Goal: Task Accomplishment & Management: Manage account settings

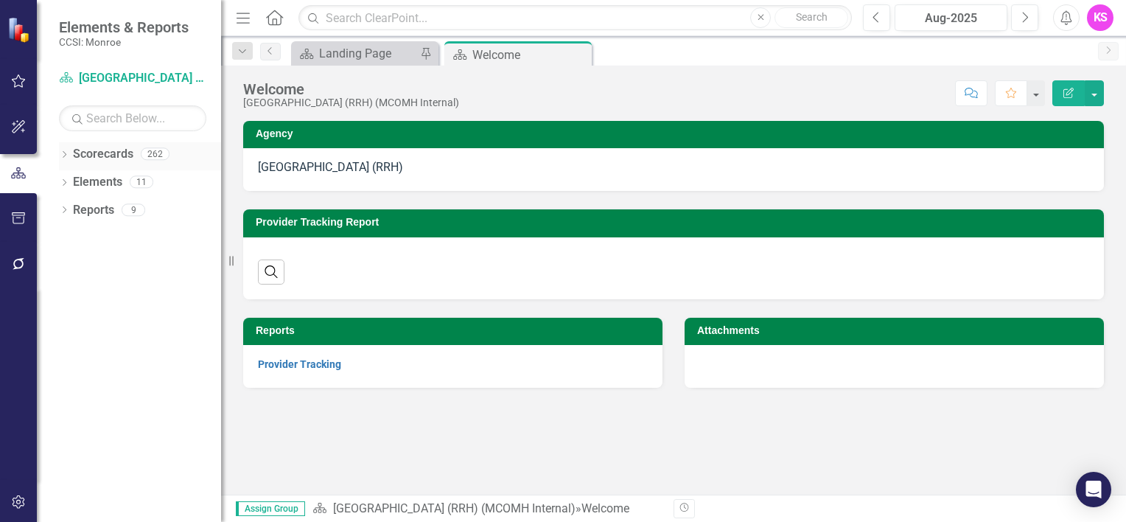
click at [68, 153] on icon "Dropdown" at bounding box center [64, 156] width 10 height 8
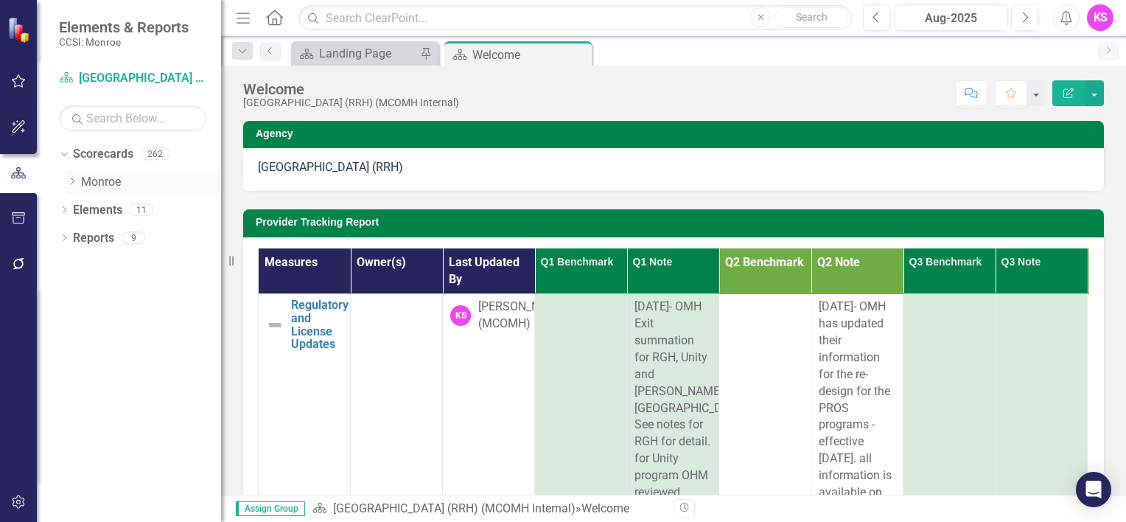
click at [74, 183] on icon "Dropdown" at bounding box center [71, 181] width 11 height 9
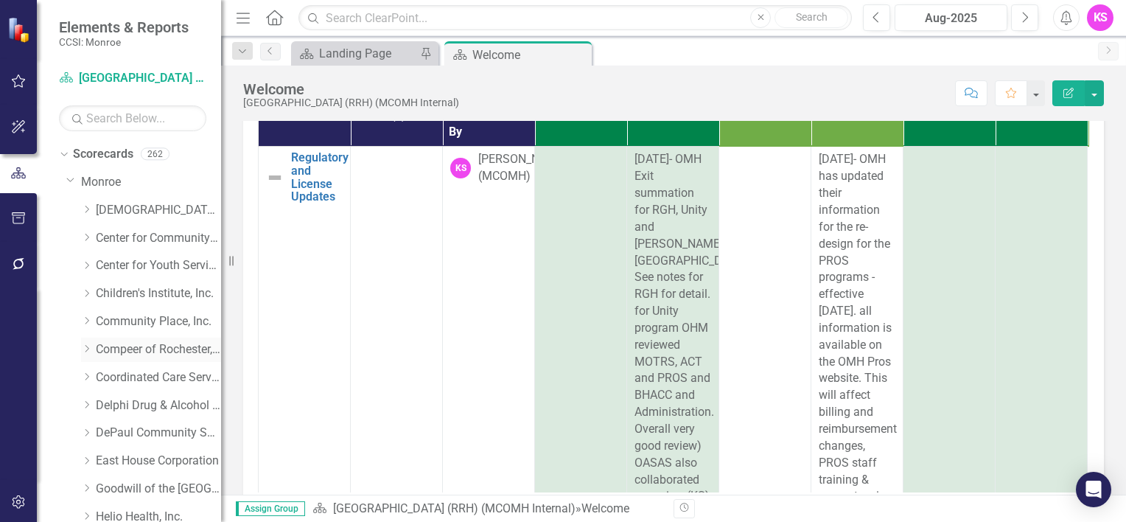
scroll to position [74, 0]
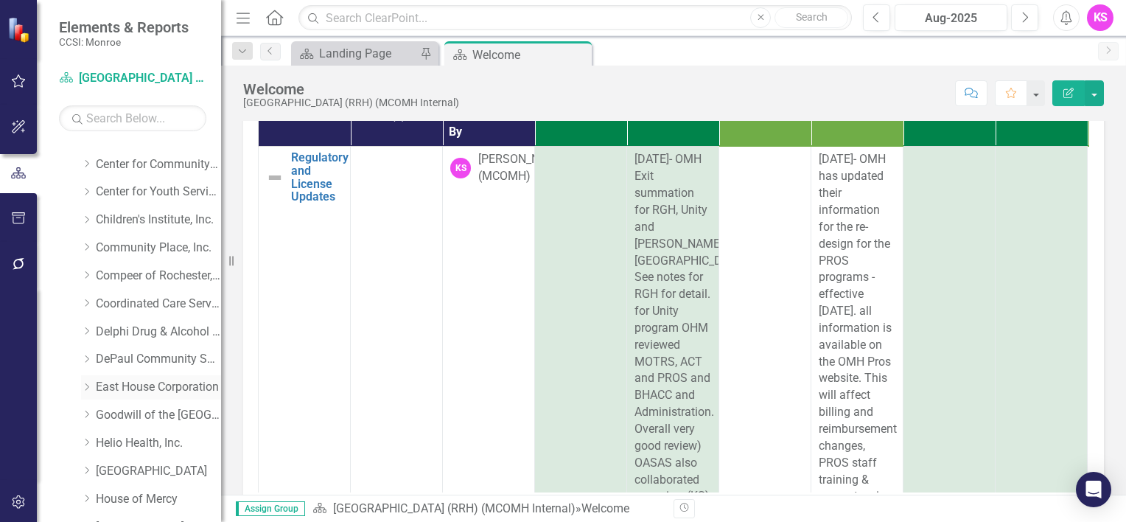
click at [88, 383] on icon "Dropdown" at bounding box center [86, 386] width 11 height 9
click at [162, 386] on link "East House Corporation" at bounding box center [158, 387] width 125 height 17
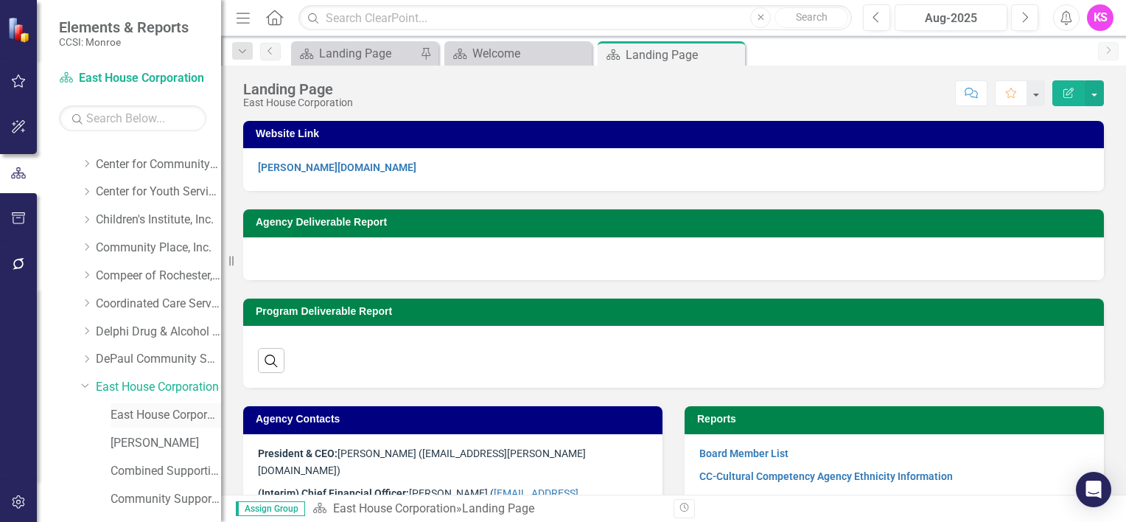
click at [157, 413] on link "East House Corporation (MCOMH Internal)" at bounding box center [166, 415] width 111 height 17
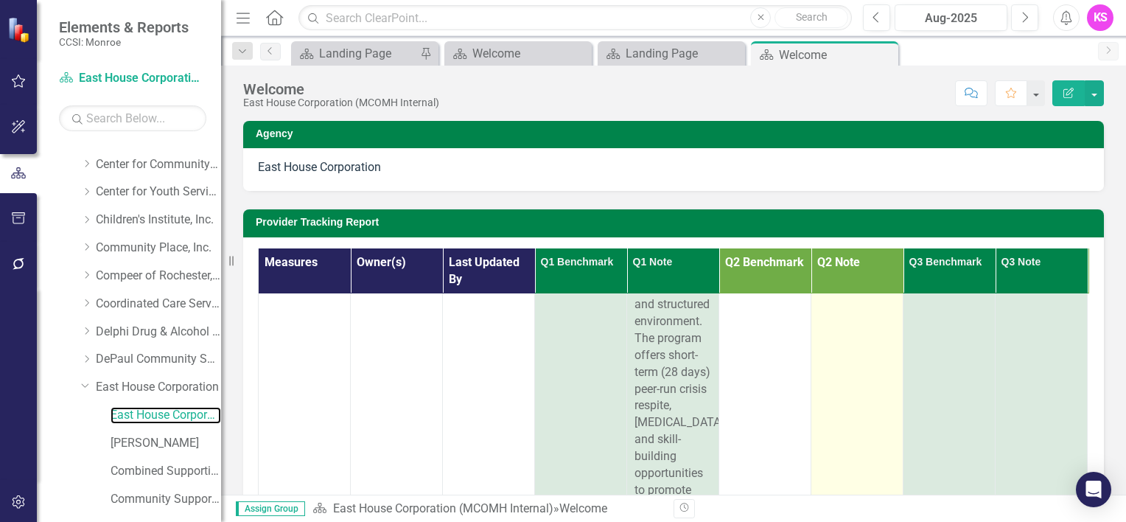
scroll to position [2800, 0]
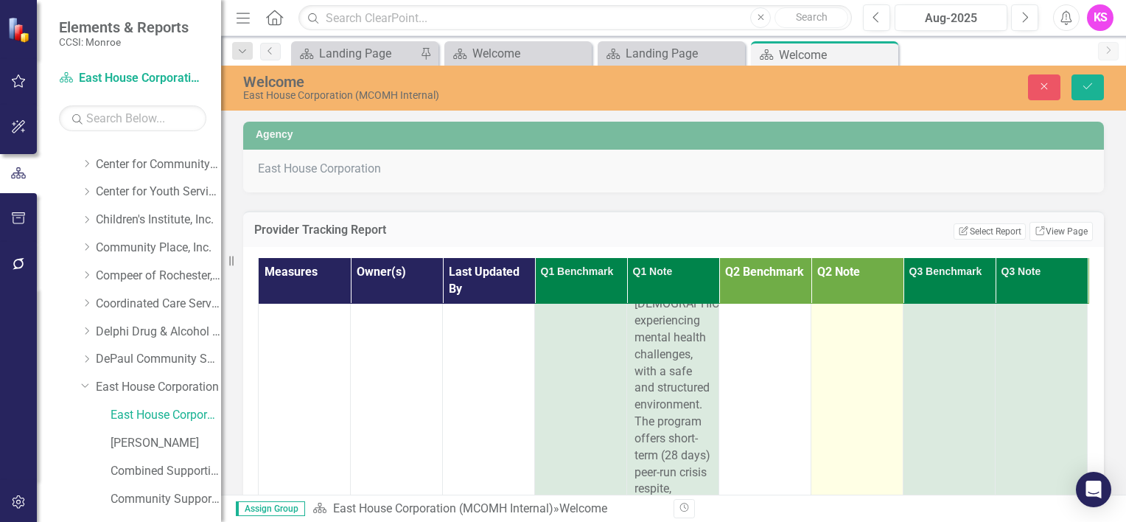
click at [872, 293] on textarea "[DATE] “Transitional Housing for individuals who are Justice Involved OMH141” i…" at bounding box center [857, 204] width 77 height 178
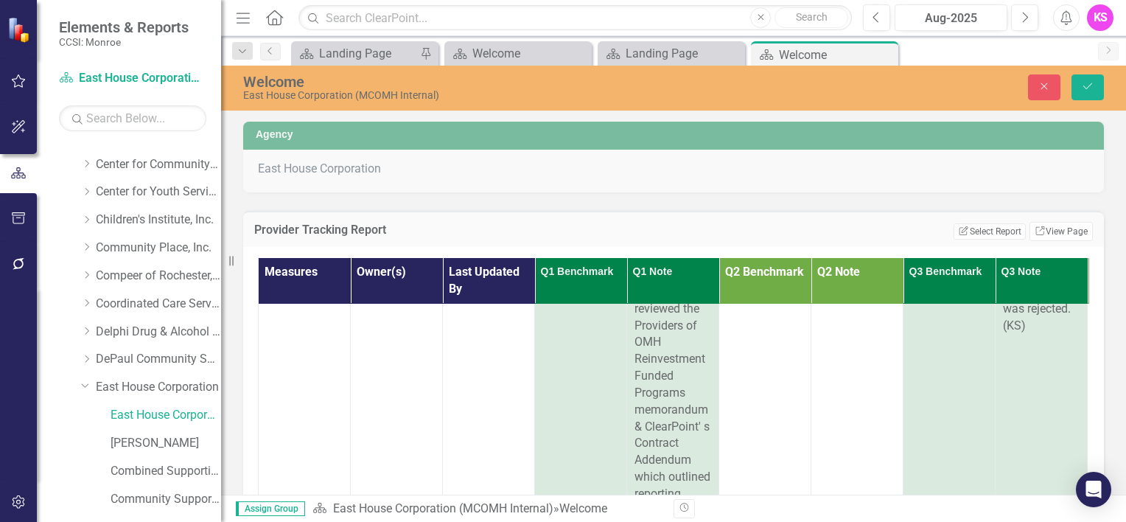
scroll to position [62, 0]
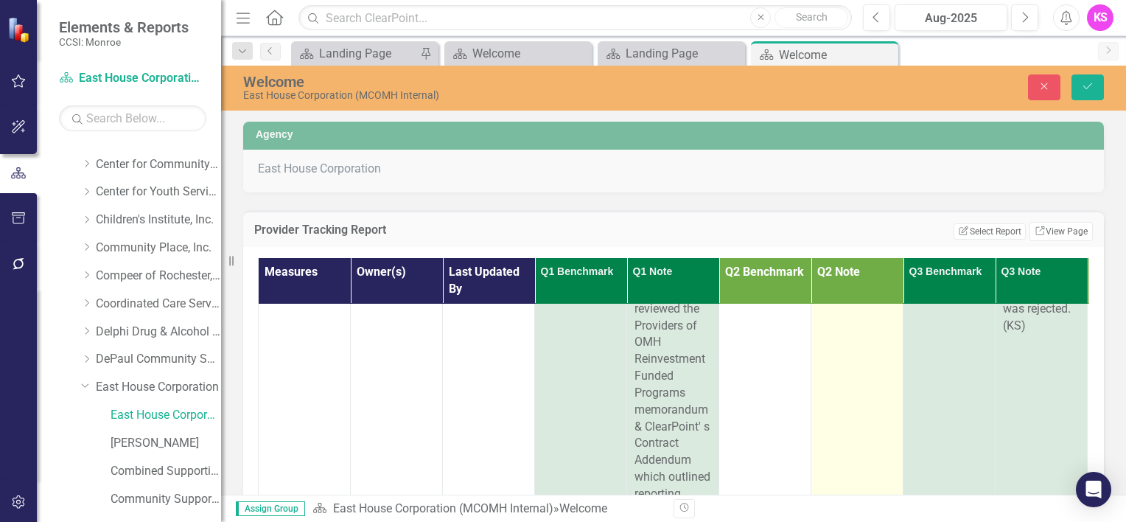
paste textarea "2025 Hope & Recovery Event with [PERSON_NAME]"
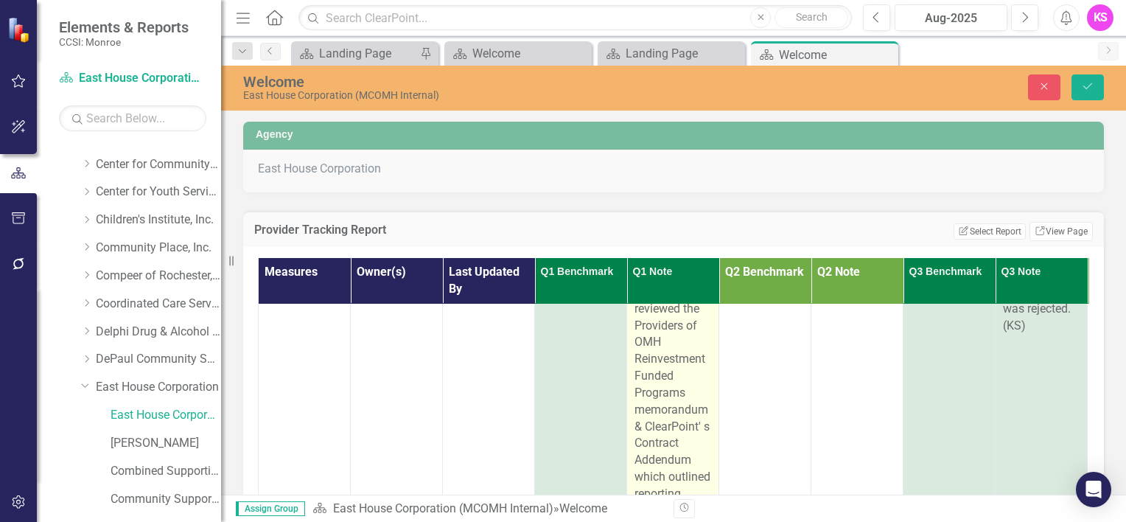
scroll to position [180, 0]
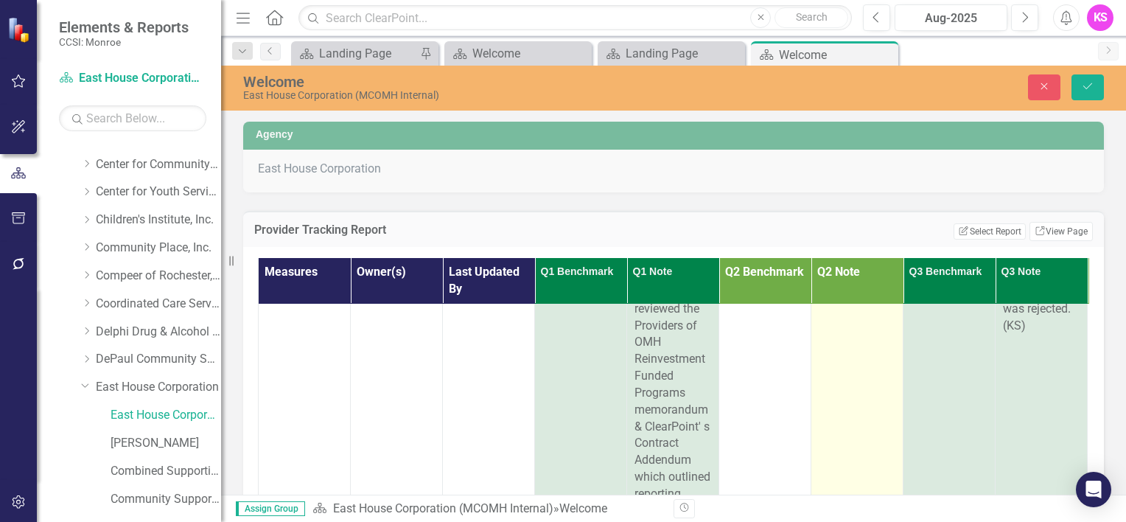
click at [875, 293] on textarea "[DATE] “Transitional Housing for individuals who are Justice Involved [DATE] EH…" at bounding box center [857, 204] width 77 height 178
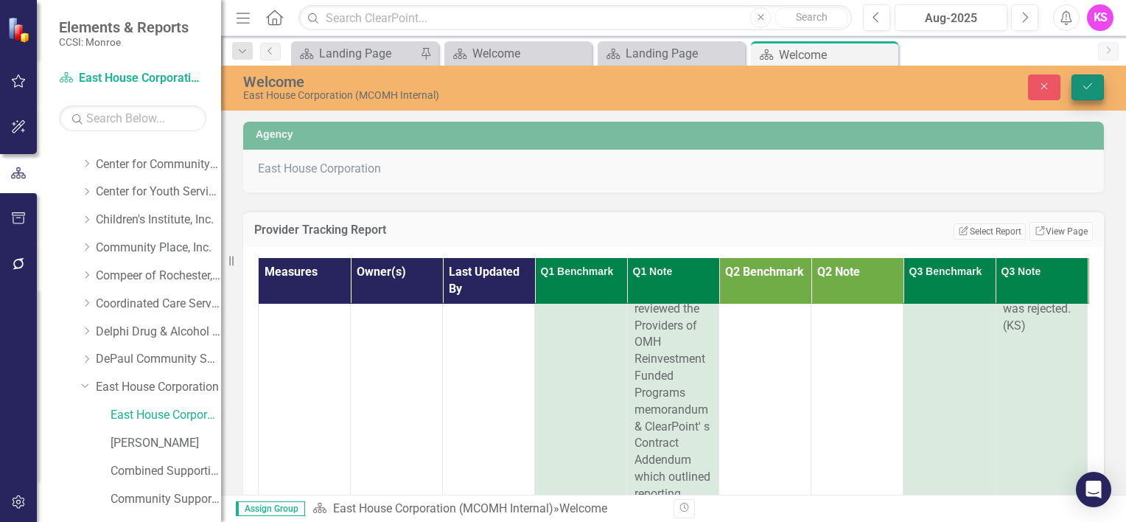
type textarea "[DATE] “Transitional Housing for individuals who are Justice Involved [DATE] EH…"
click at [1084, 85] on icon "Save" at bounding box center [1087, 86] width 13 height 10
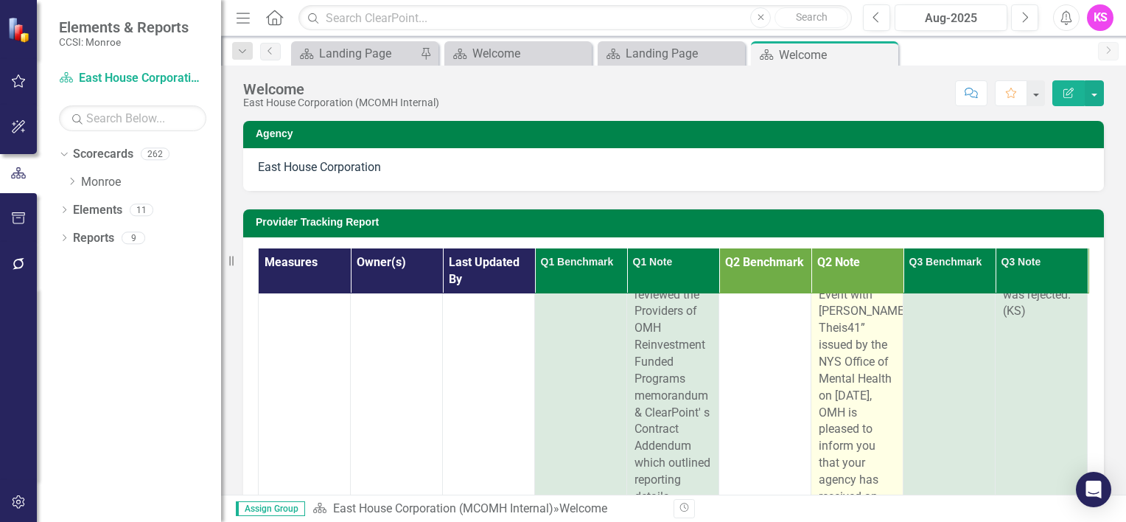
scroll to position [1699, 0]
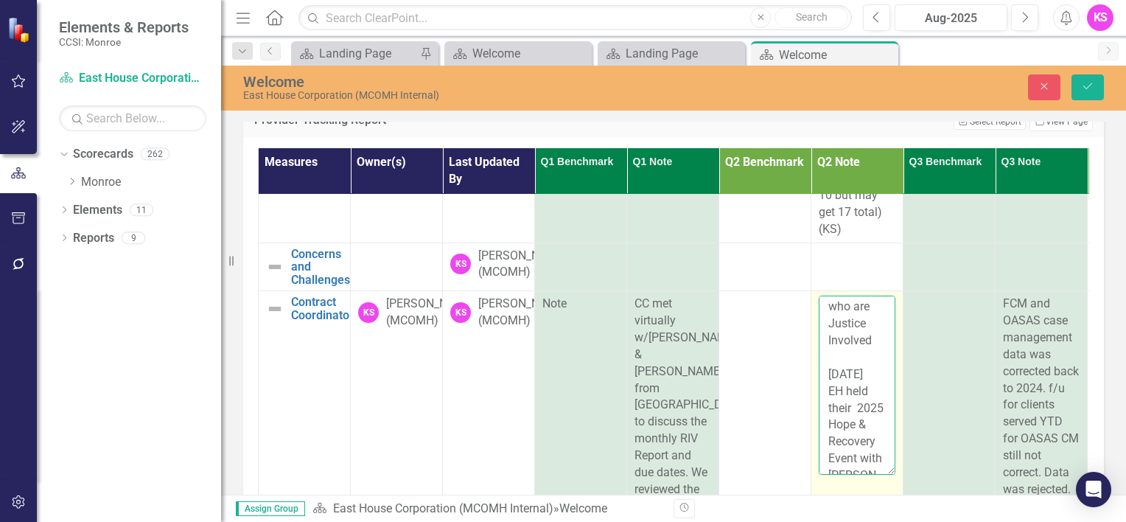
scroll to position [113, 0]
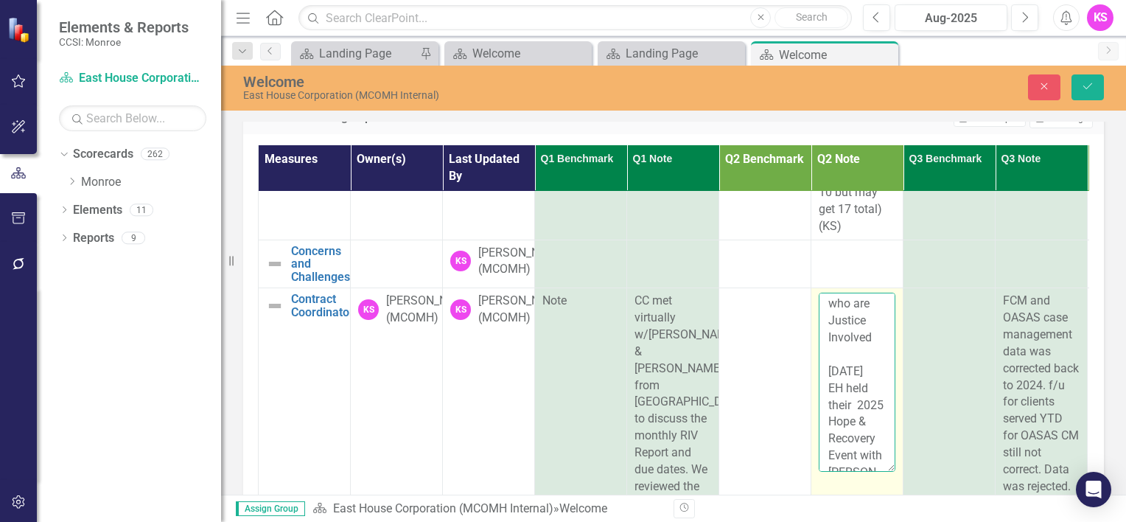
drag, startPoint x: 875, startPoint y: 477, endPoint x: 848, endPoint y: 420, distance: 63.3
click at [848, 420] on textarea "[DATE] “Transitional Housing for individuals who are Justice Involved [DATE] EH…" at bounding box center [857, 382] width 77 height 178
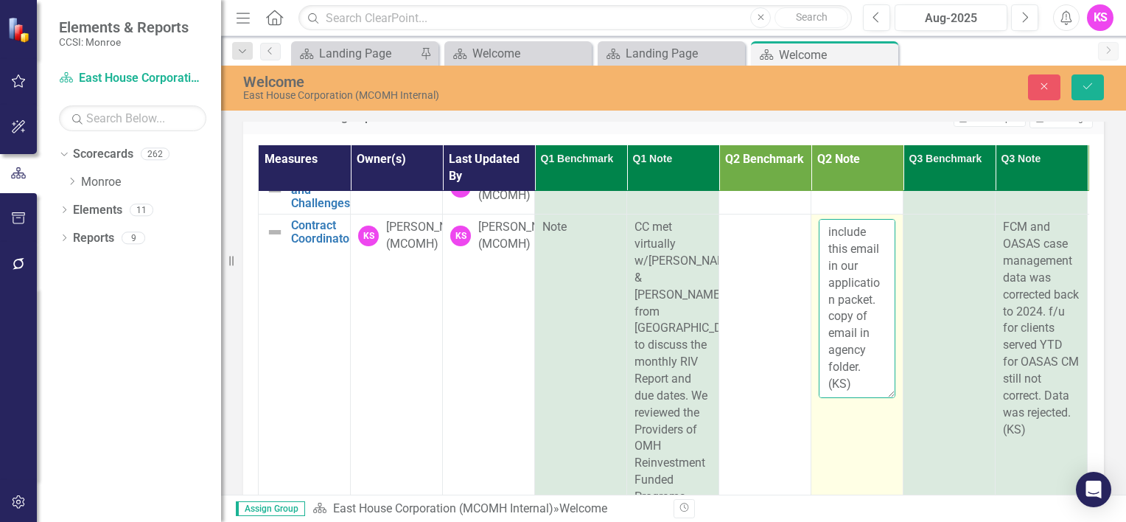
scroll to position [1902, 0]
click at [861, 397] on textarea "[DATE] “Transitional Housing for individuals who are Justice Involved issued by…" at bounding box center [857, 308] width 77 height 178
paste textarea "[DATE] EH held their 2025 Hope & Recovery Event with [PERSON_NAME] Theis41”"
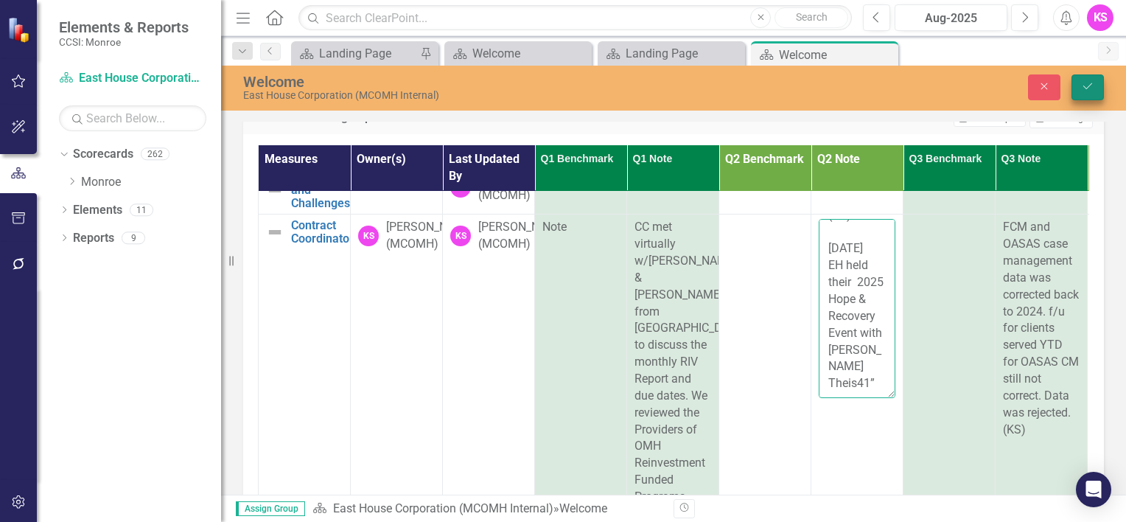
type textarea "[DATE] “Transitional Housing for individuals who are Justice Involved issued by…"
drag, startPoint x: 1093, startPoint y: 91, endPoint x: 1051, endPoint y: 181, distance: 98.6
click at [1093, 91] on button "Save" at bounding box center [1087, 87] width 32 height 26
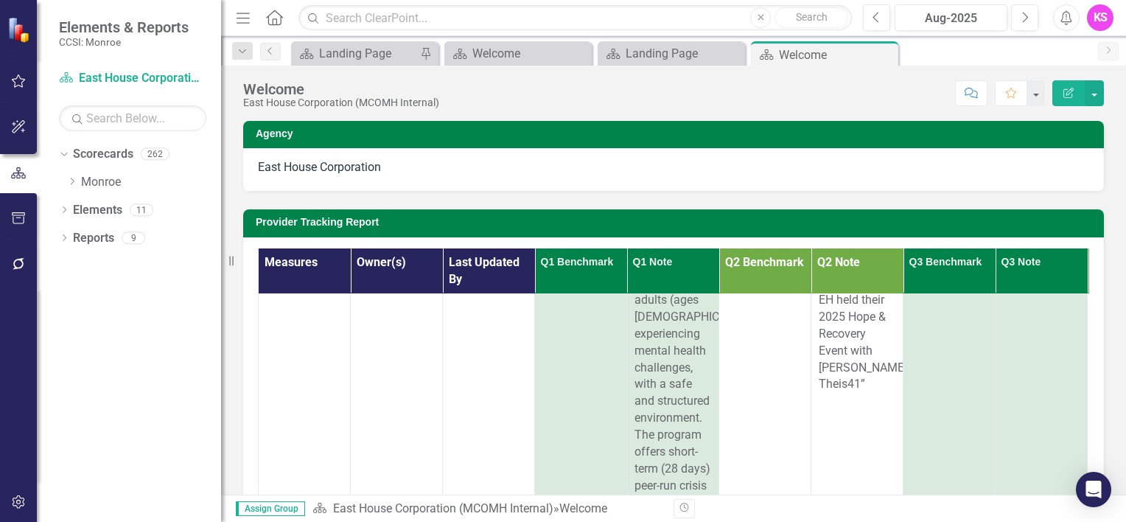
scroll to position [2800, 0]
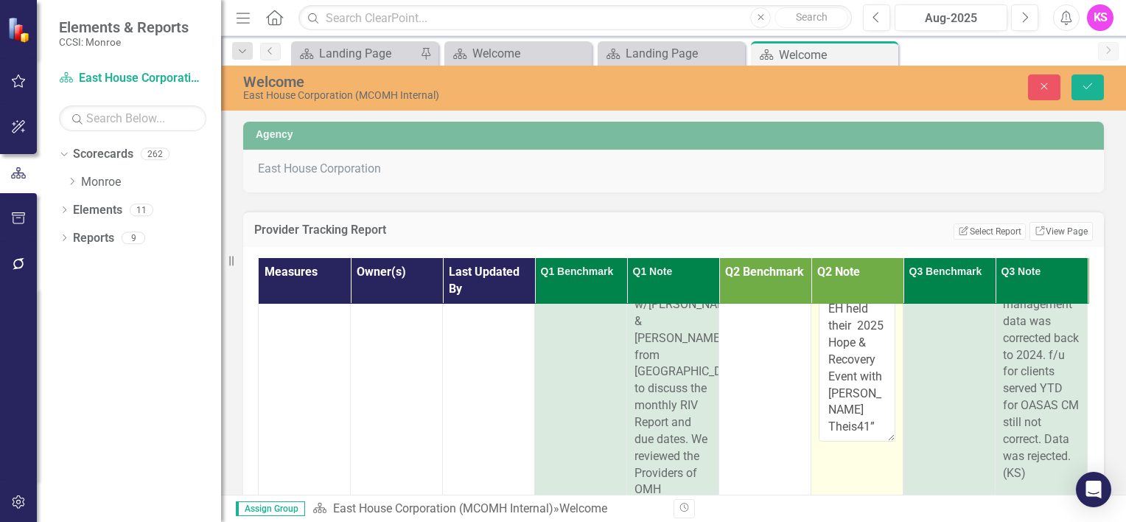
scroll to position [2071, 0]
click at [872, 441] on textarea "[DATE] “Transitional Housing for individuals who are Justice Involved issued by…" at bounding box center [857, 351] width 77 height 178
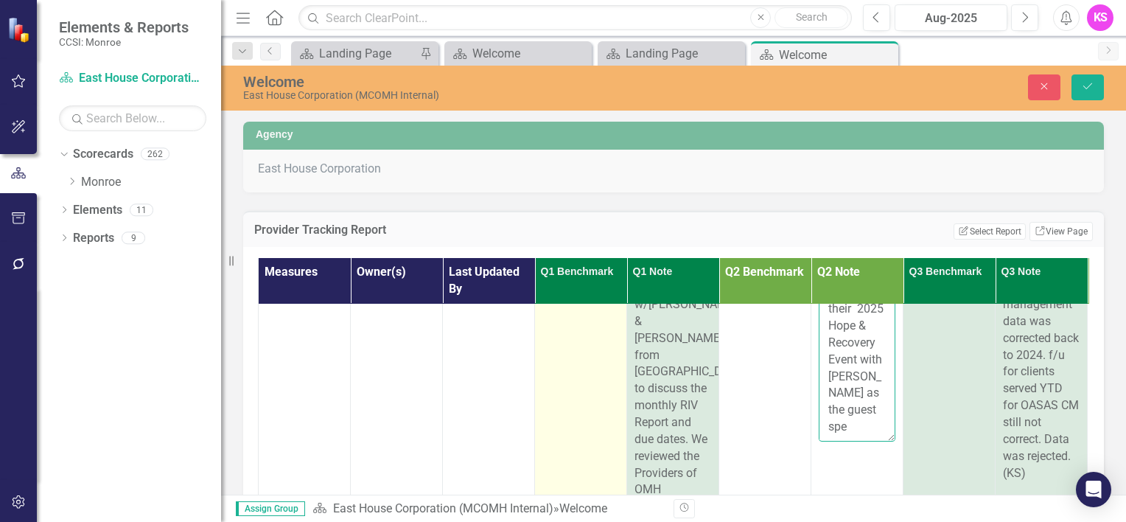
scroll to position [2099, 0]
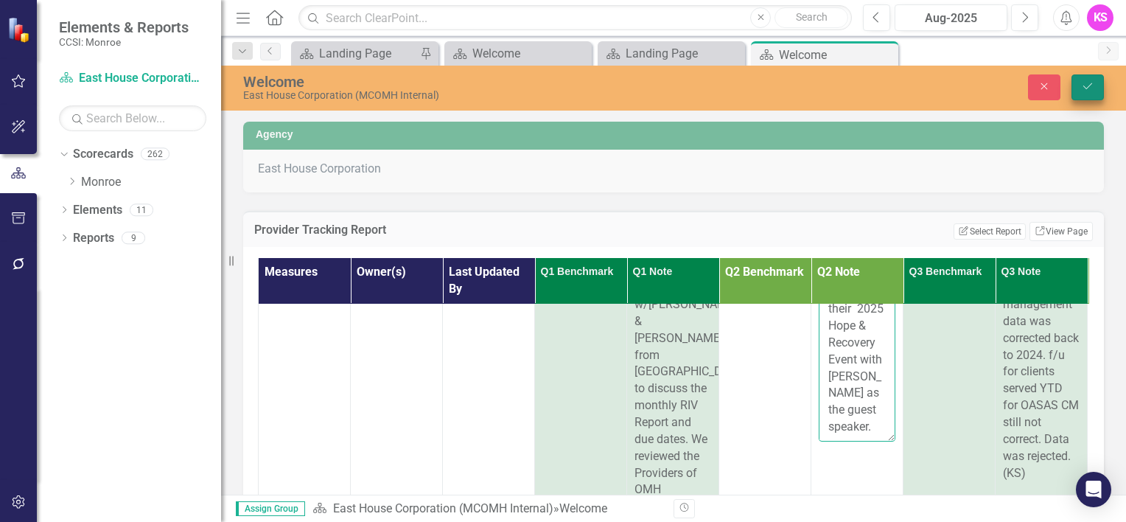
type textarea "[DATE] “Transitional Housing for individuals who are Justice Involved issued by…"
click at [1091, 85] on icon "Save" at bounding box center [1087, 86] width 13 height 10
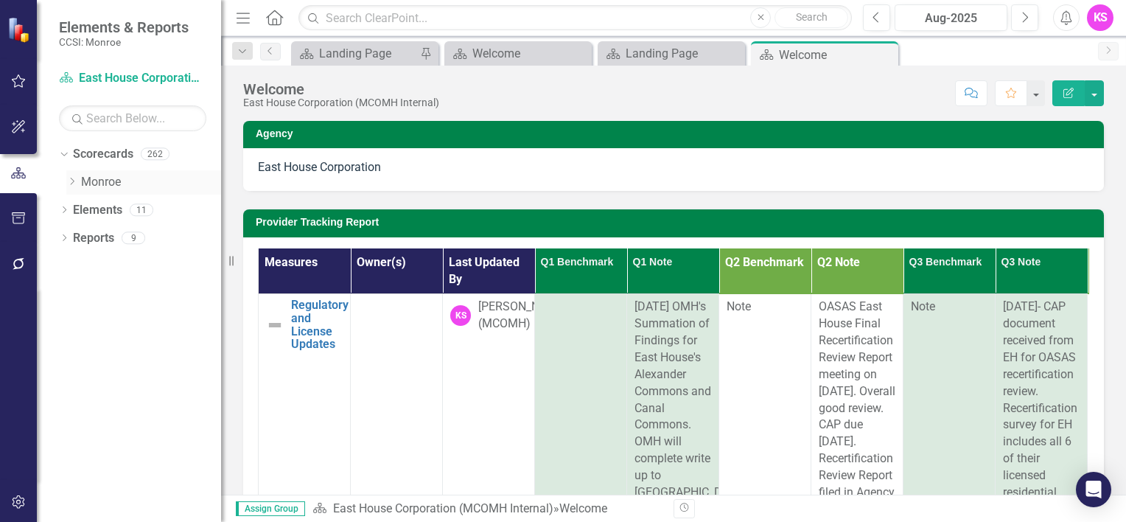
click at [71, 183] on icon "Dropdown" at bounding box center [71, 181] width 11 height 9
